Goal: Navigation & Orientation: Understand site structure

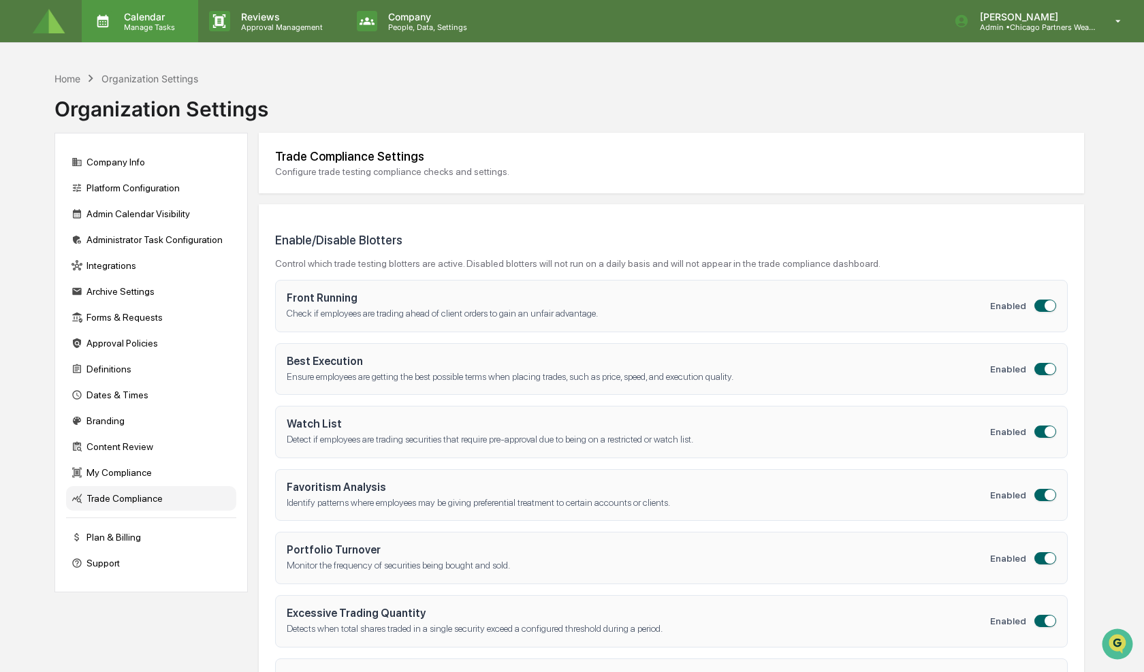
click at [151, 28] on p "Manage Tasks" at bounding box center [147, 27] width 69 height 10
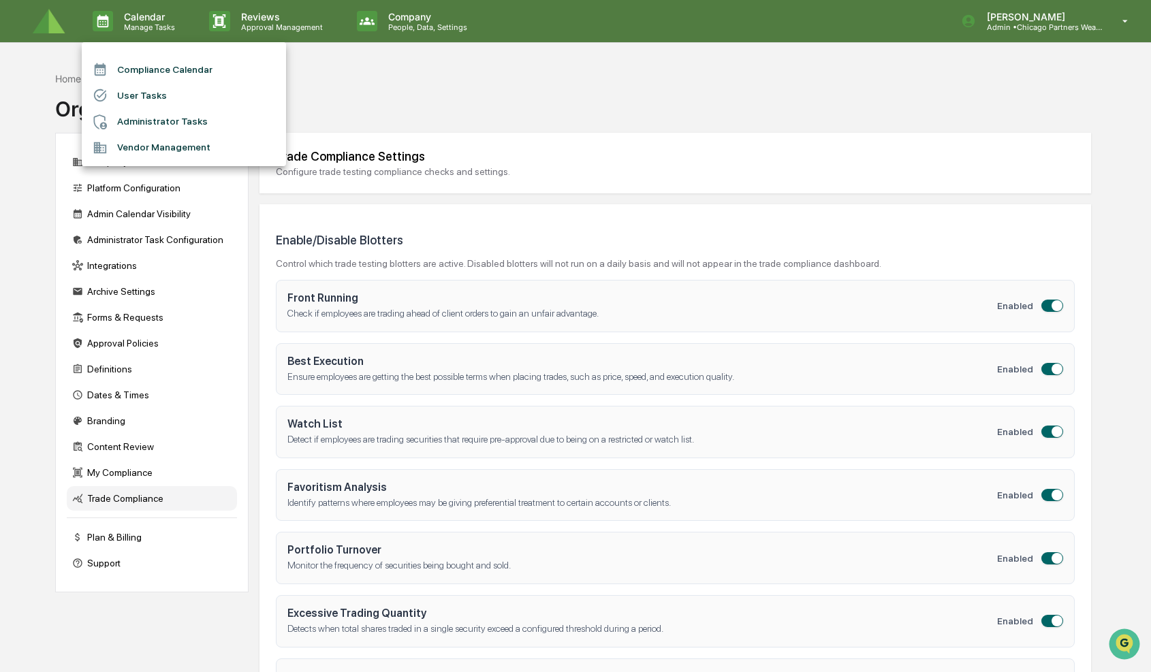
click at [44, 28] on div at bounding box center [575, 336] width 1151 height 672
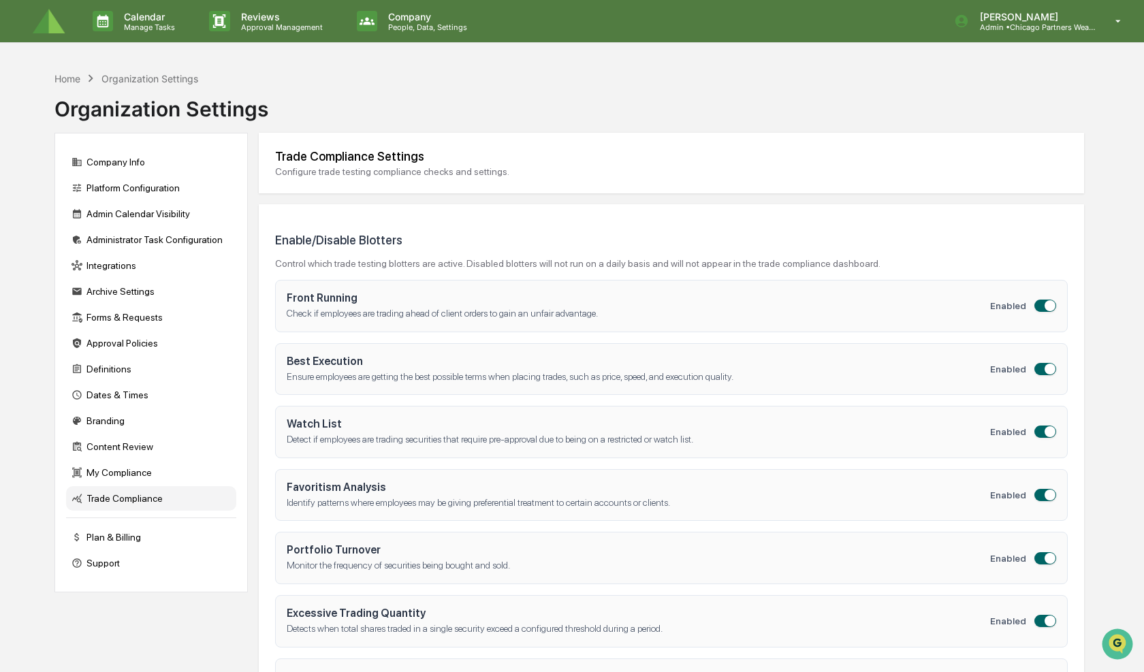
click at [29, 13] on div "Calendar Manage Tasks Reviews Approval Management Company People, Data, Setting…" at bounding box center [572, 21] width 1144 height 43
click at [52, 27] on img at bounding box center [49, 21] width 33 height 25
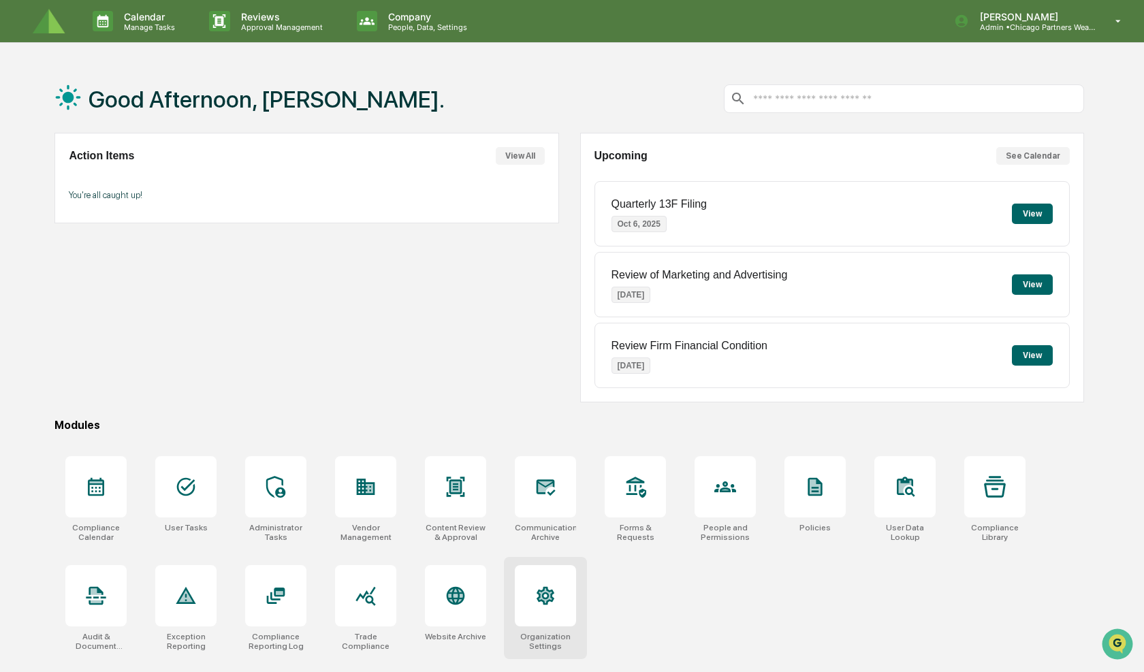
scroll to position [65, 0]
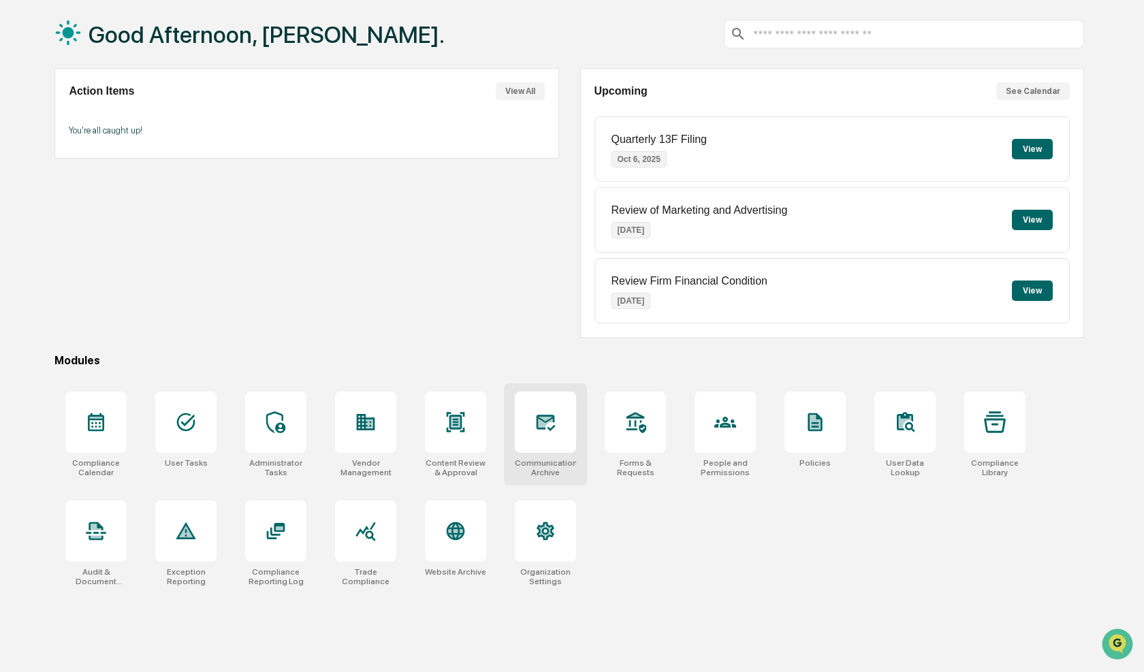
click at [539, 422] on icon at bounding box center [546, 422] width 14 height 11
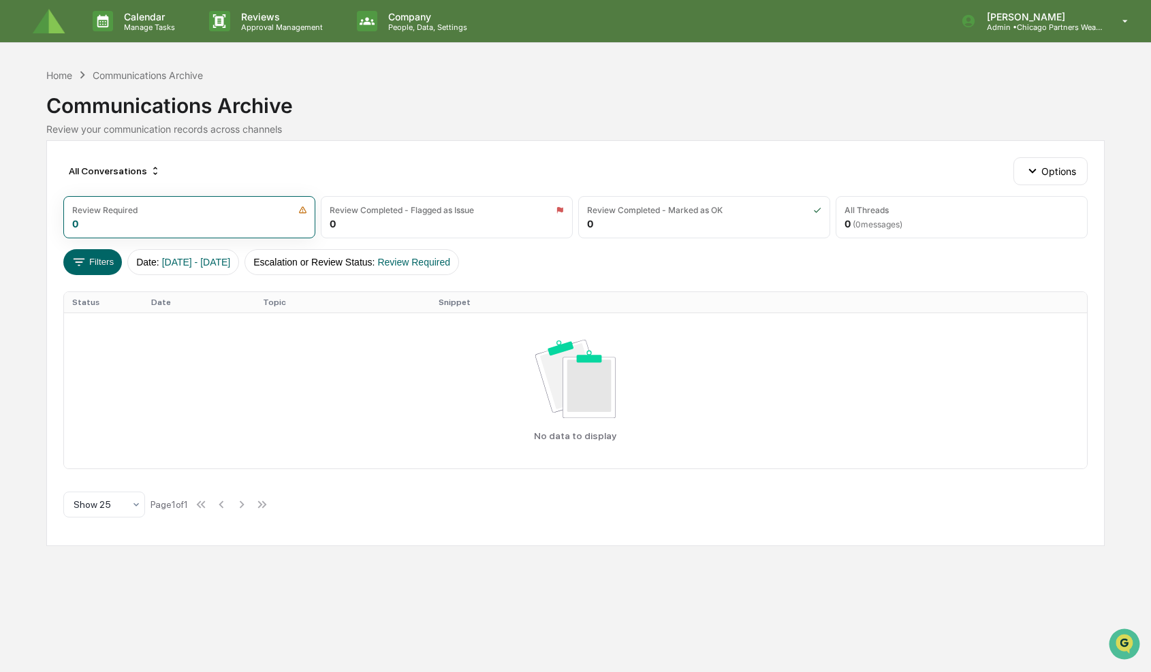
click at [56, 29] on img at bounding box center [49, 21] width 33 height 25
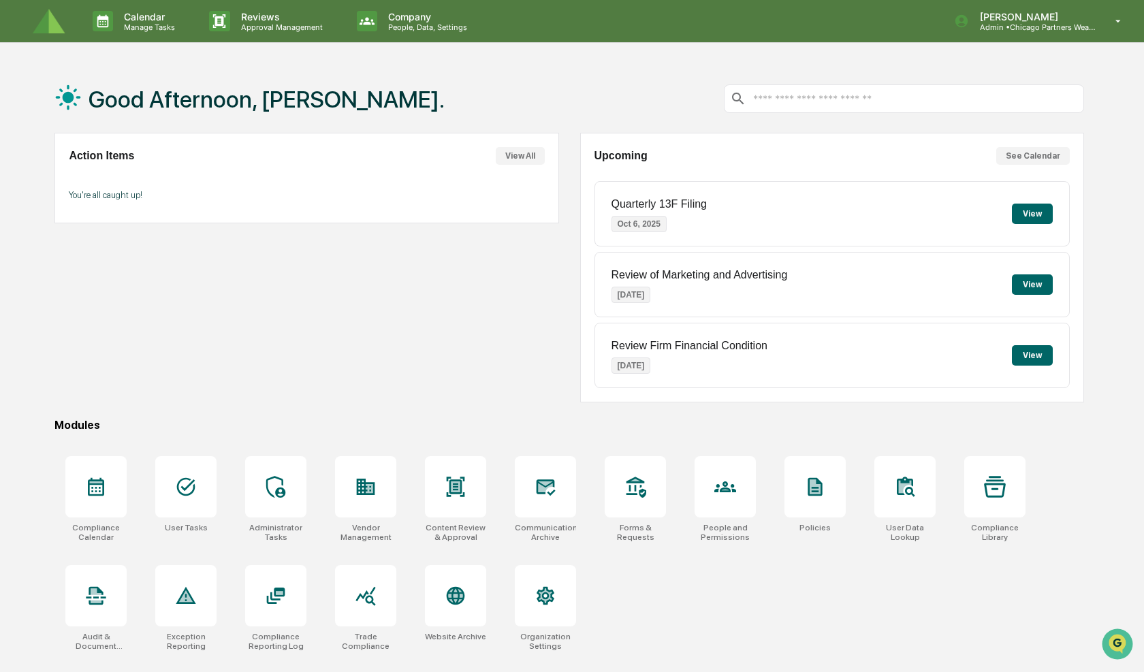
click at [612, 10] on div "Calendar Manage Tasks Reviews Approval Management Company People, Data, Setting…" at bounding box center [572, 21] width 1144 height 43
